Goal: Information Seeking & Learning: Learn about a topic

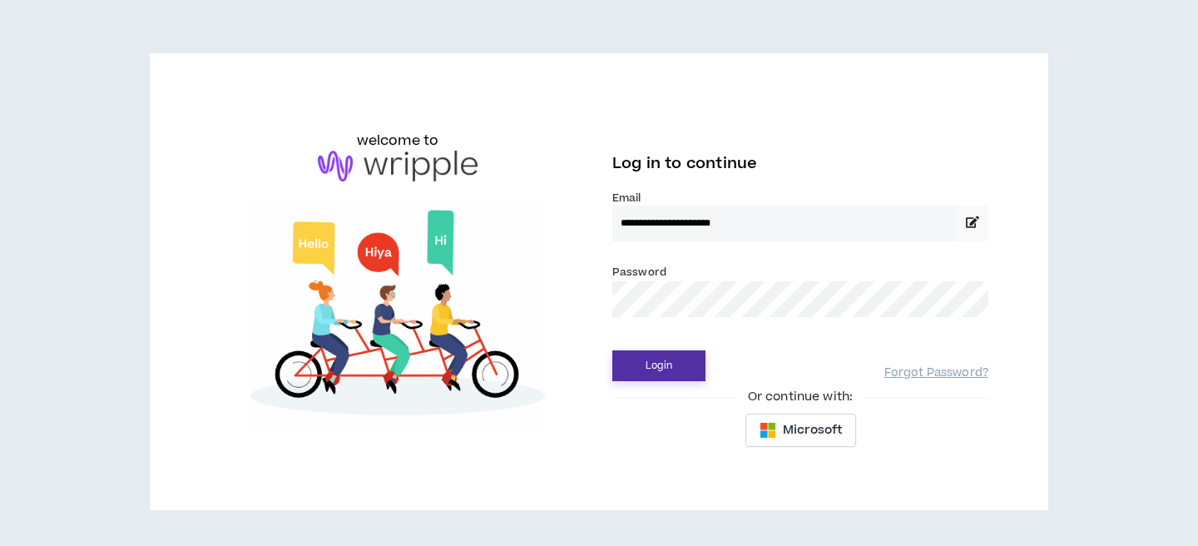
click at [648, 363] on button "Login" at bounding box center [658, 365] width 93 height 31
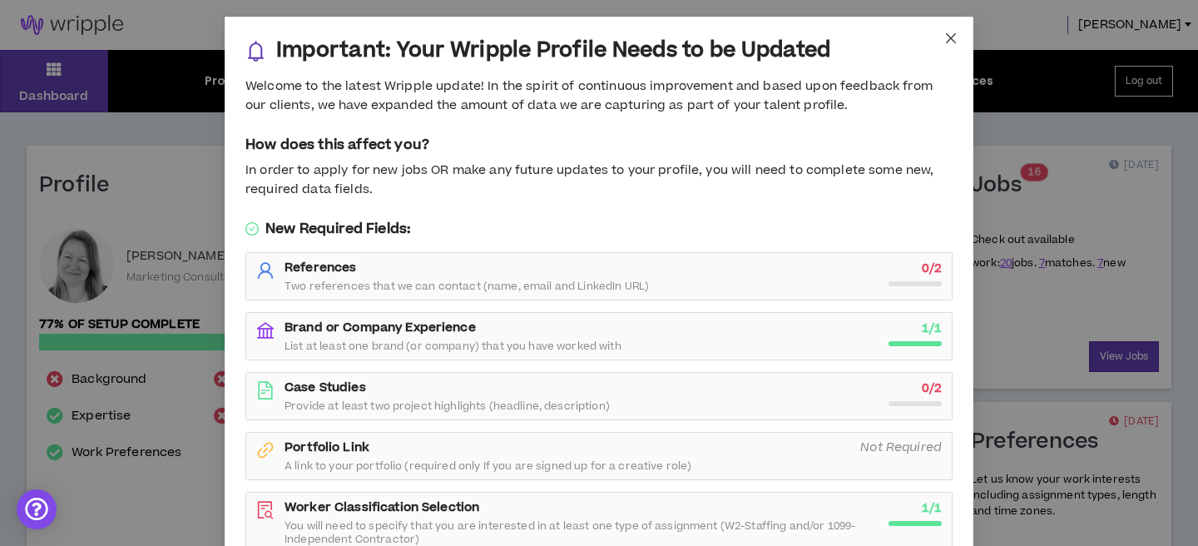
click at [947, 39] on icon "close" at bounding box center [950, 38] width 13 height 13
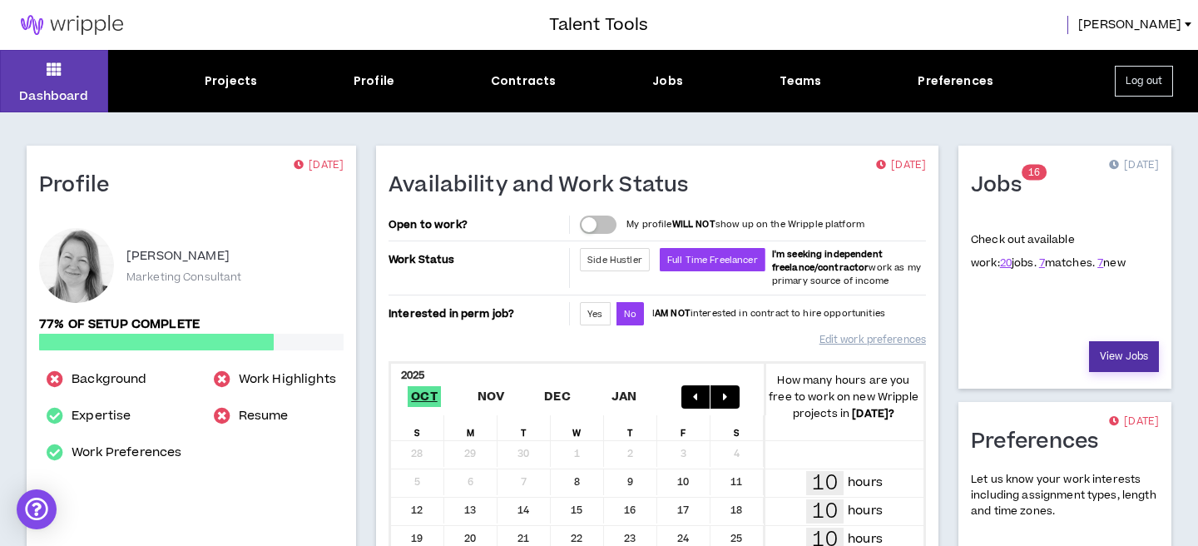
click at [1120, 363] on link "View Jobs" at bounding box center [1124, 356] width 70 height 31
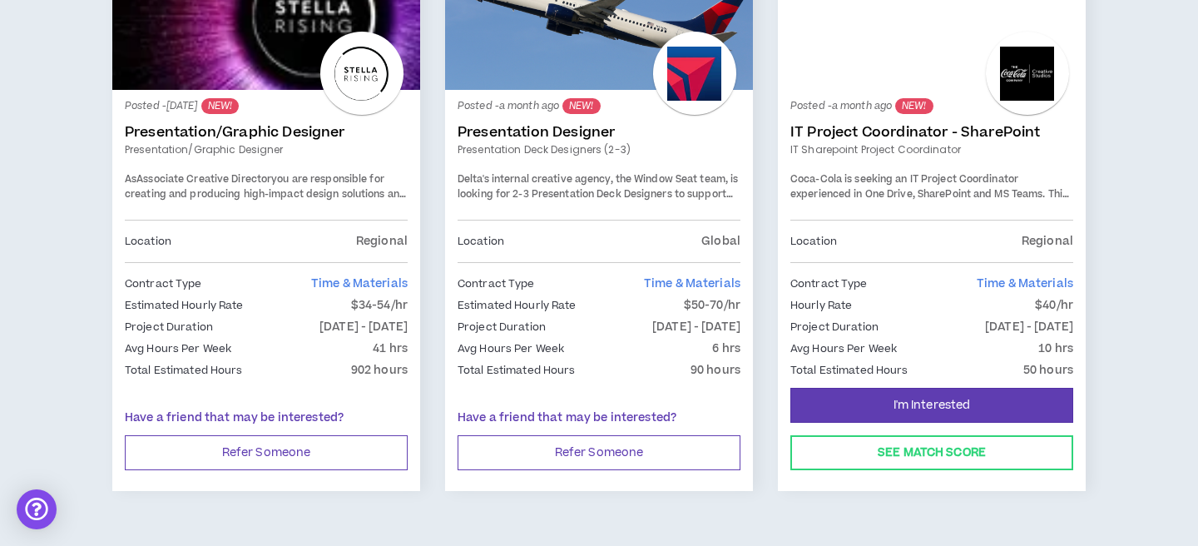
scroll to position [2942, 0]
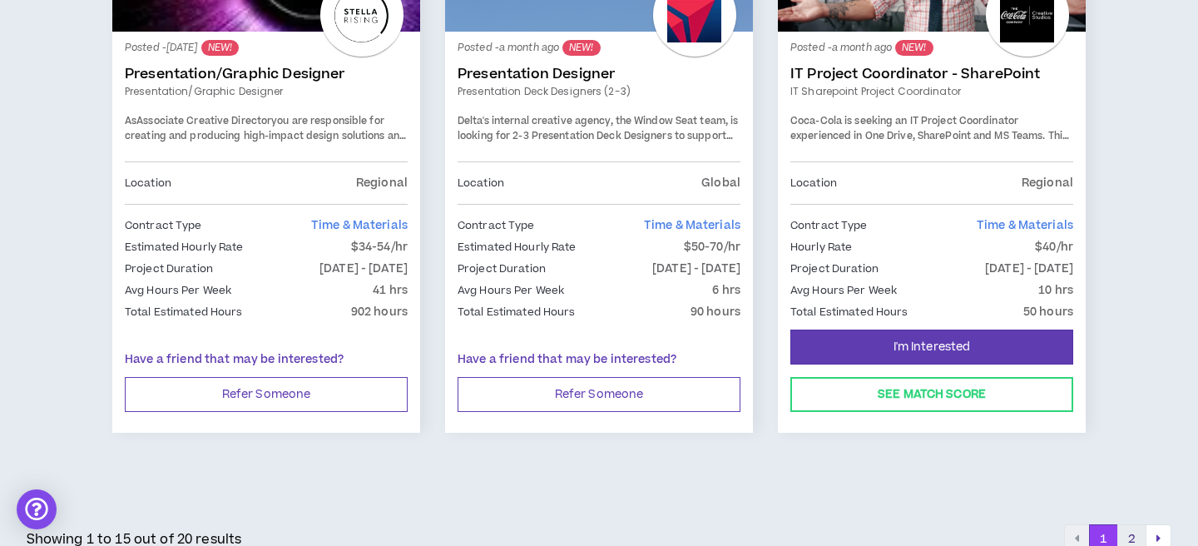
click at [1133, 524] on button "2" at bounding box center [1131, 539] width 29 height 30
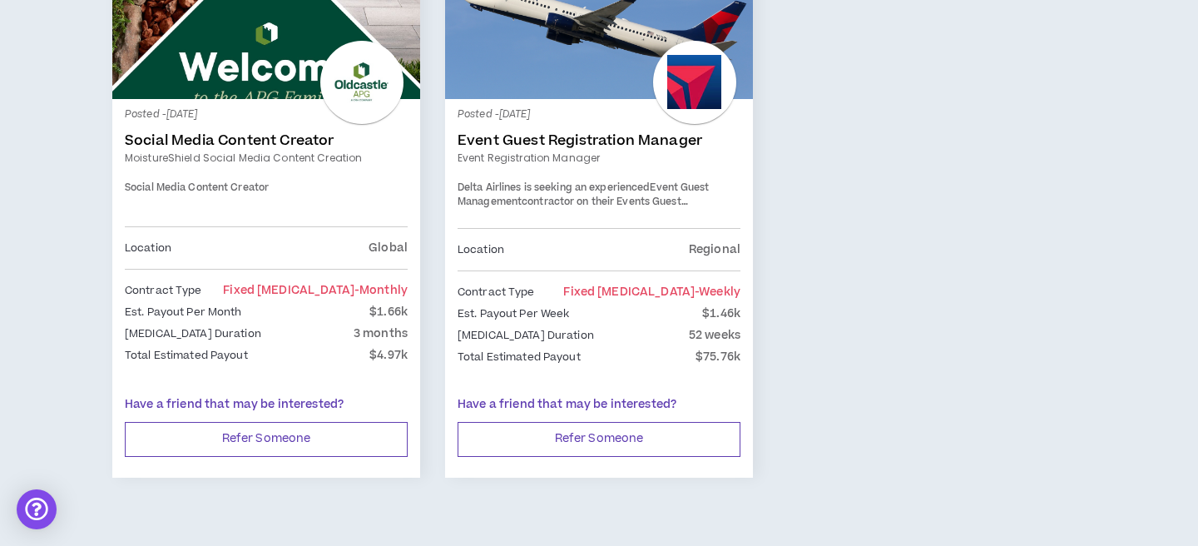
scroll to position [1082, 0]
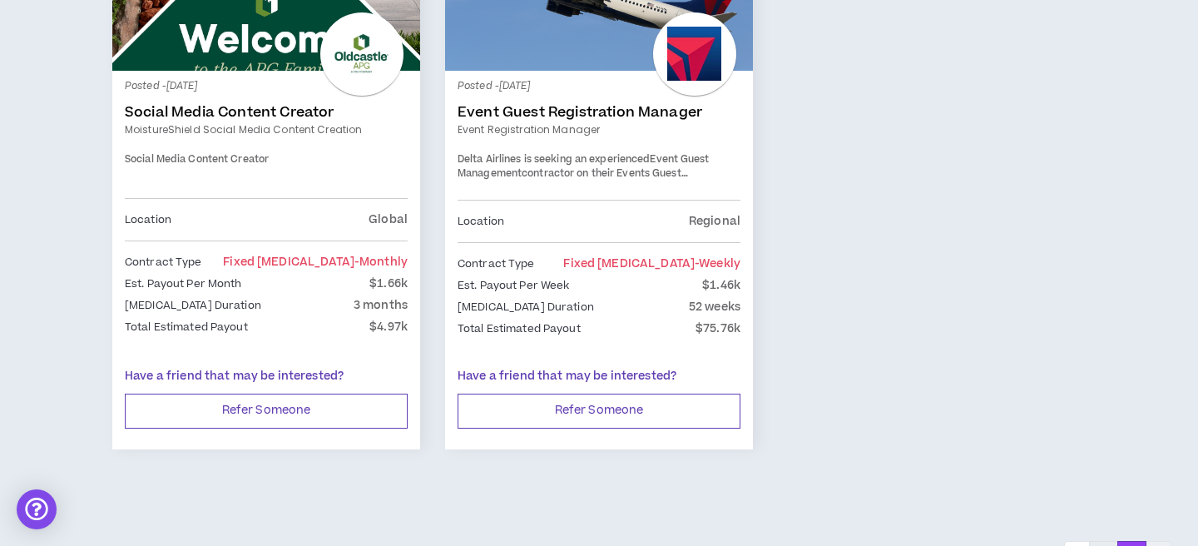
click at [1100, 541] on button "1" at bounding box center [1103, 556] width 29 height 30
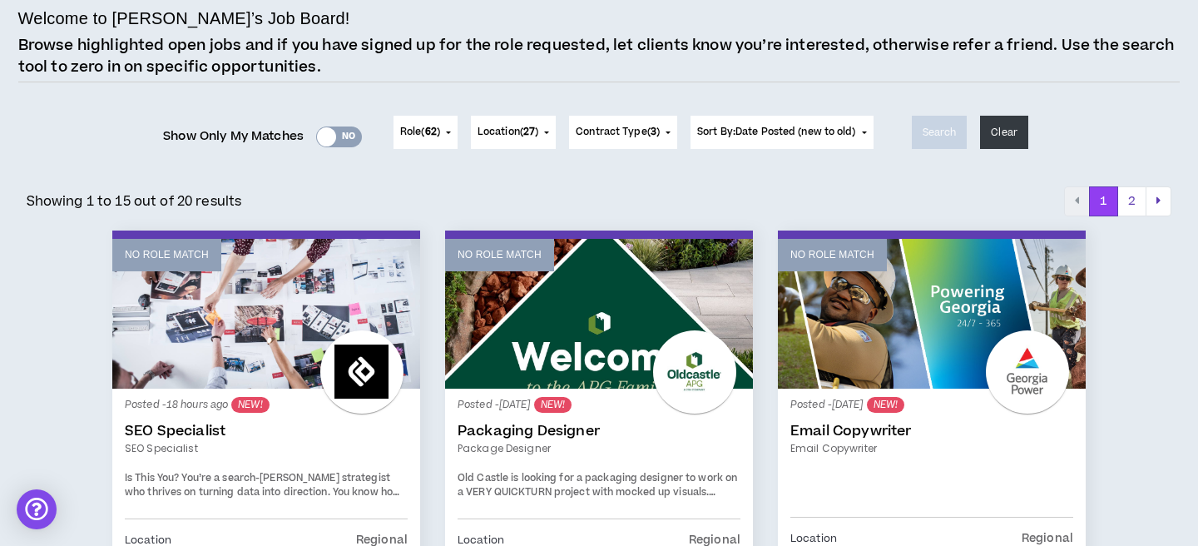
scroll to position [111, 0]
